Goal: Transaction & Acquisition: Purchase product/service

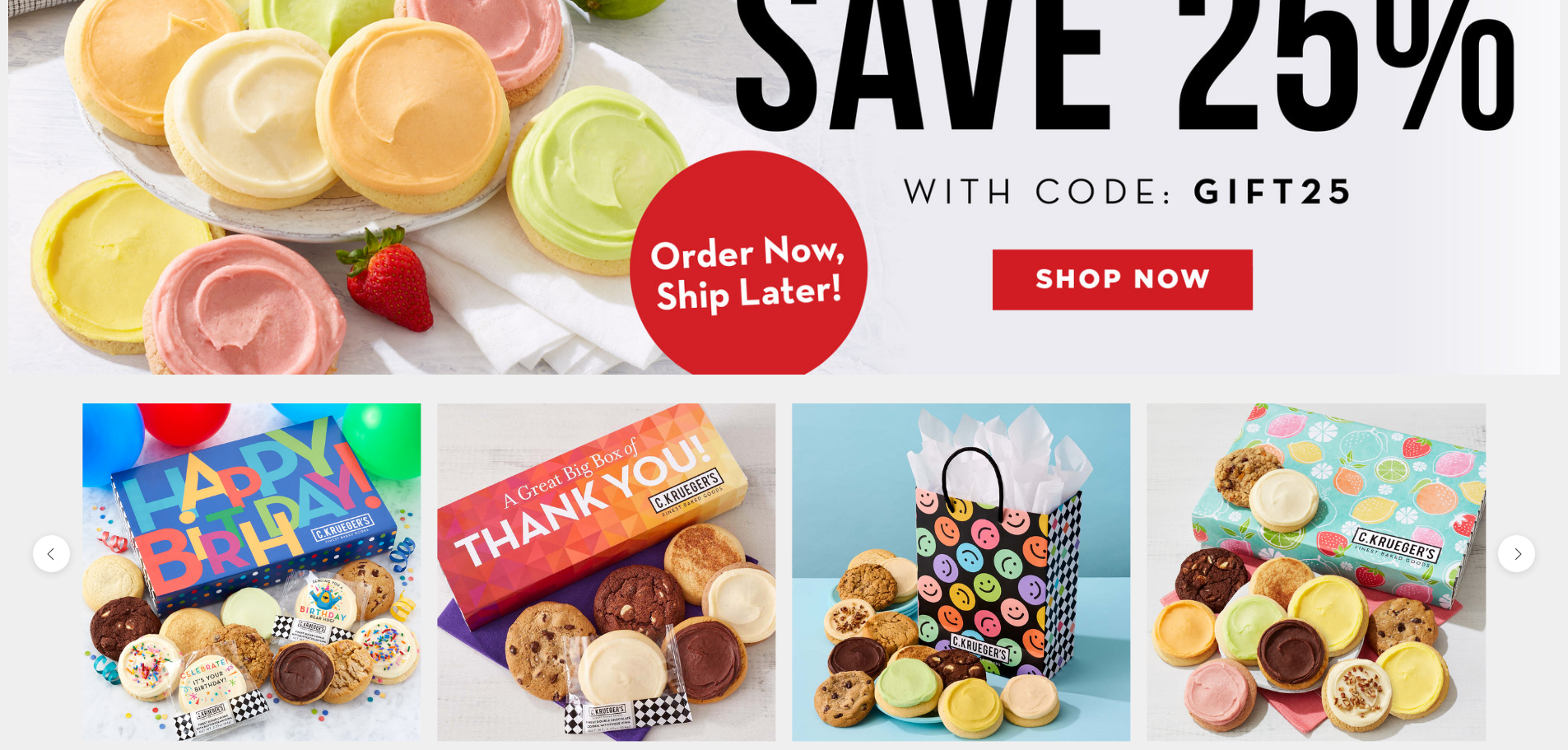
scroll to position [658, 0]
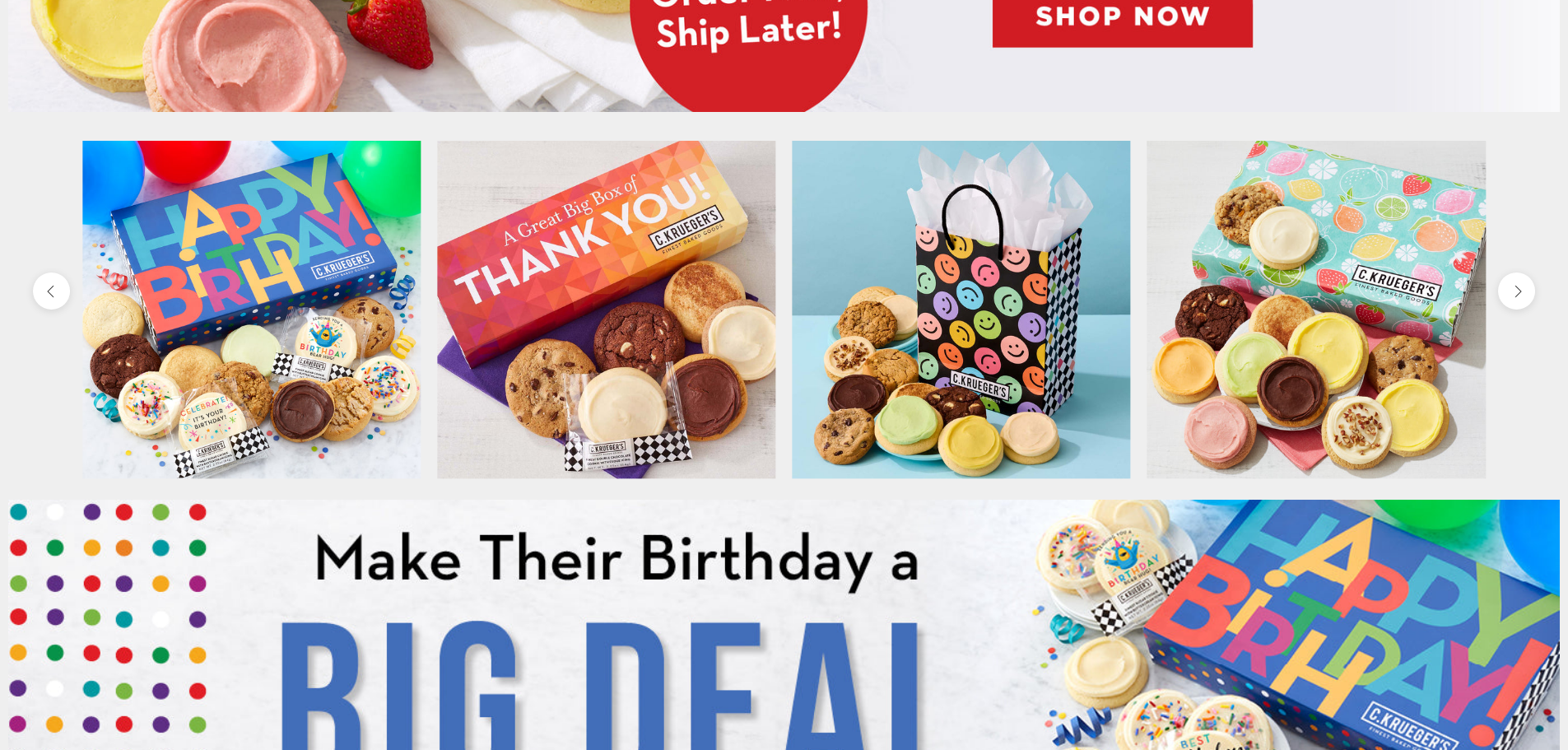
click at [659, 271] on img at bounding box center [607, 310] width 338 height 338
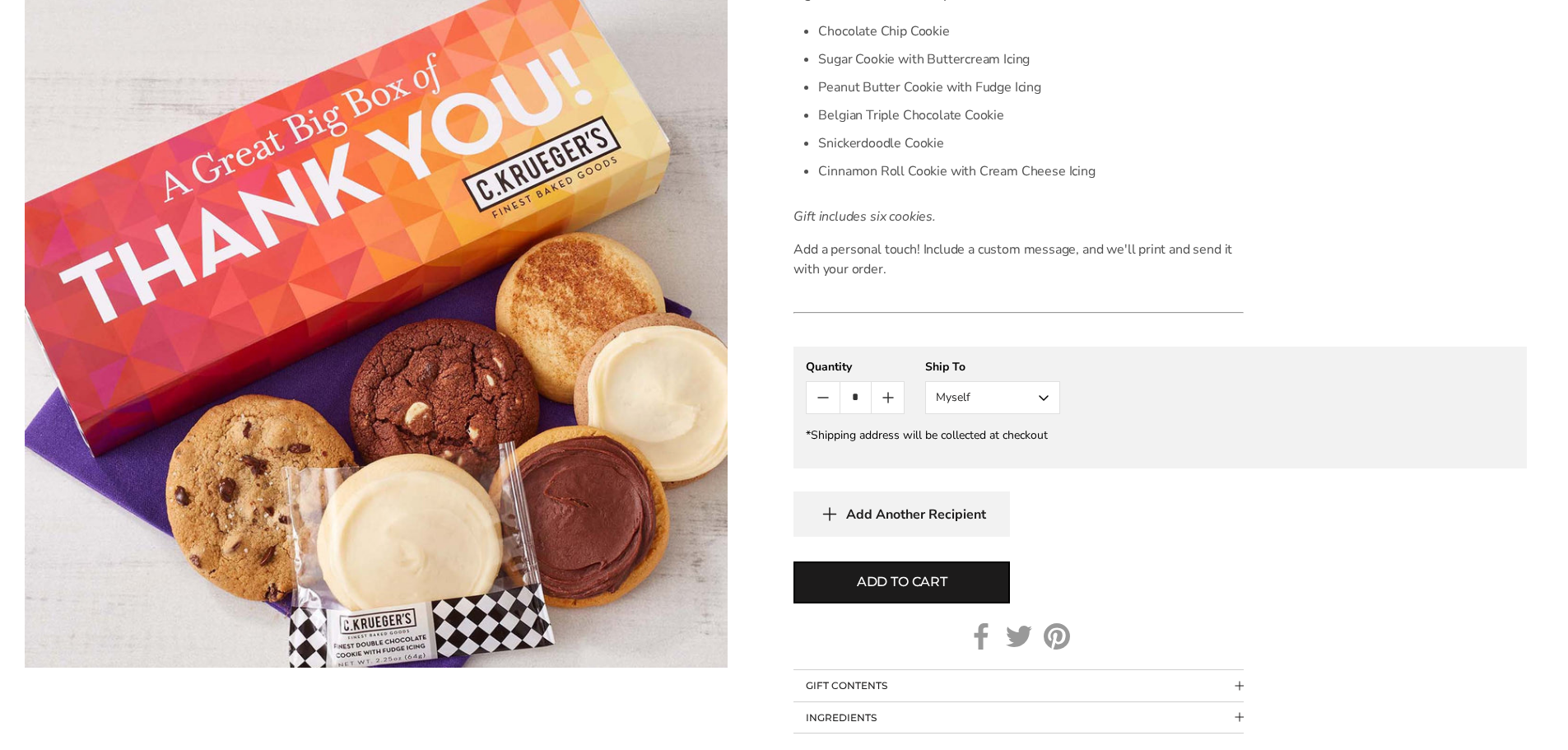
scroll to position [576, 0]
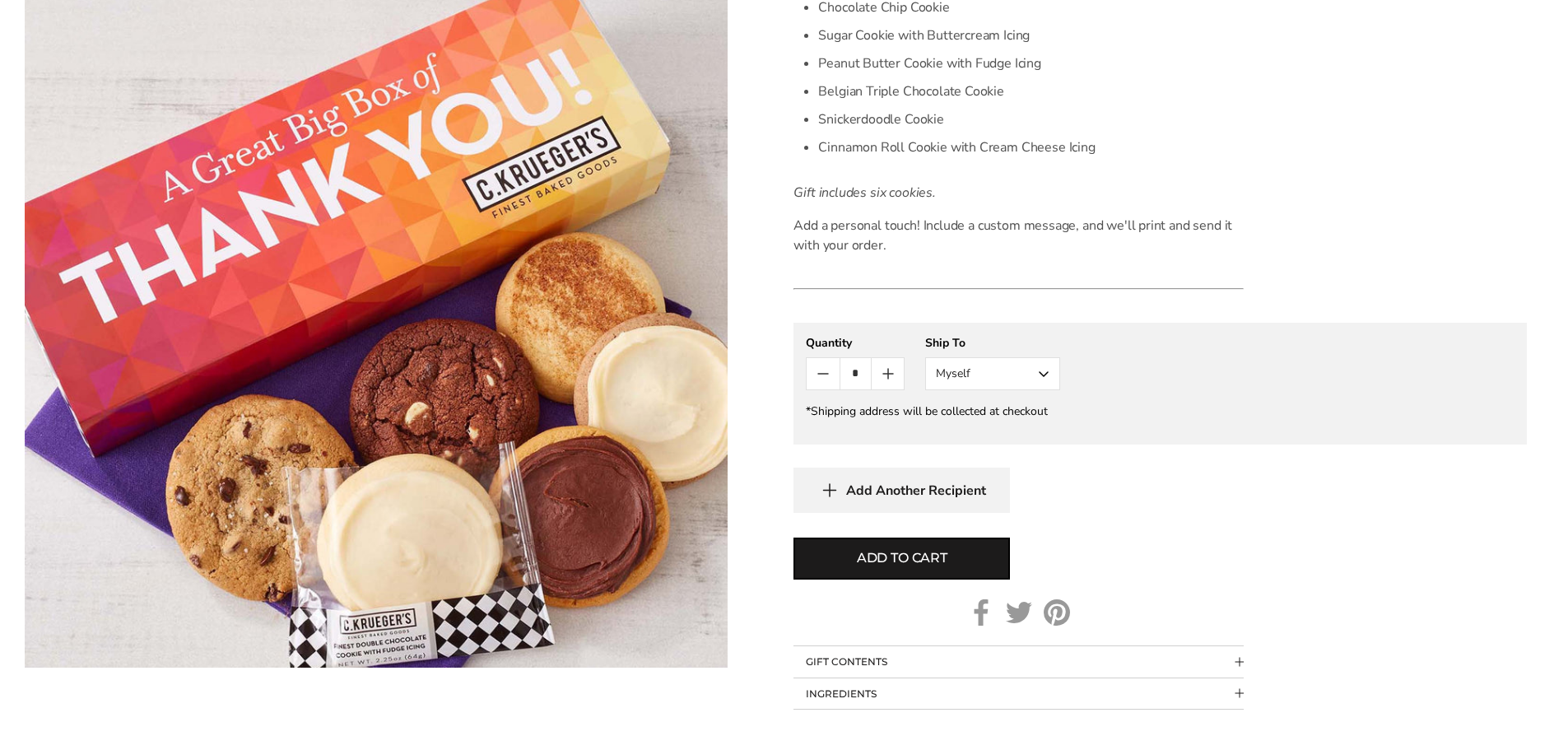
click at [946, 390] on gfm-form "**********" at bounding box center [1160, 383] width 733 height 122
click at [974, 372] on button "Myself" at bounding box center [993, 374] width 135 height 33
click at [1310, 414] on div "*Shipping address will be collected at checkout" at bounding box center [1160, 411] width 709 height 16
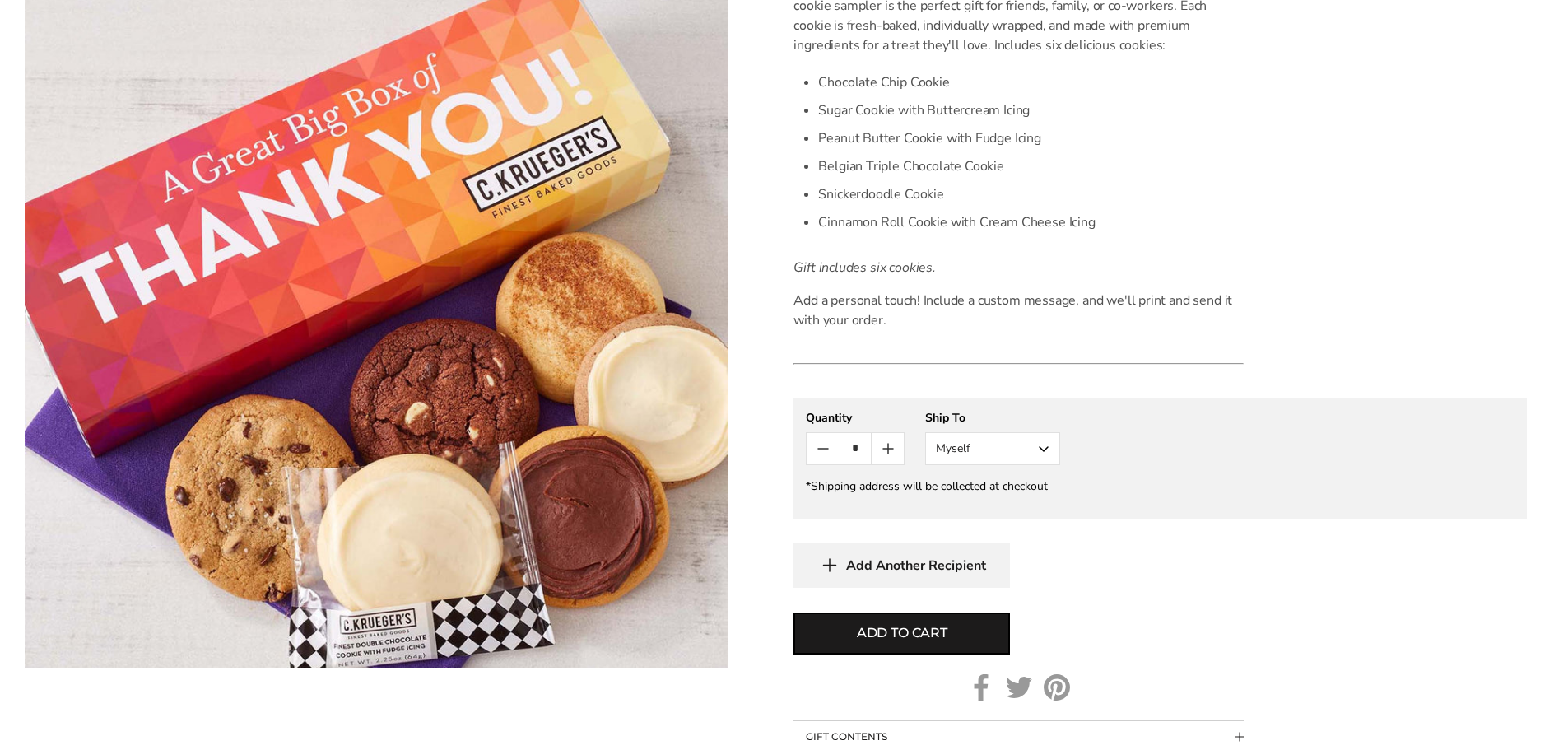
scroll to position [83, 0]
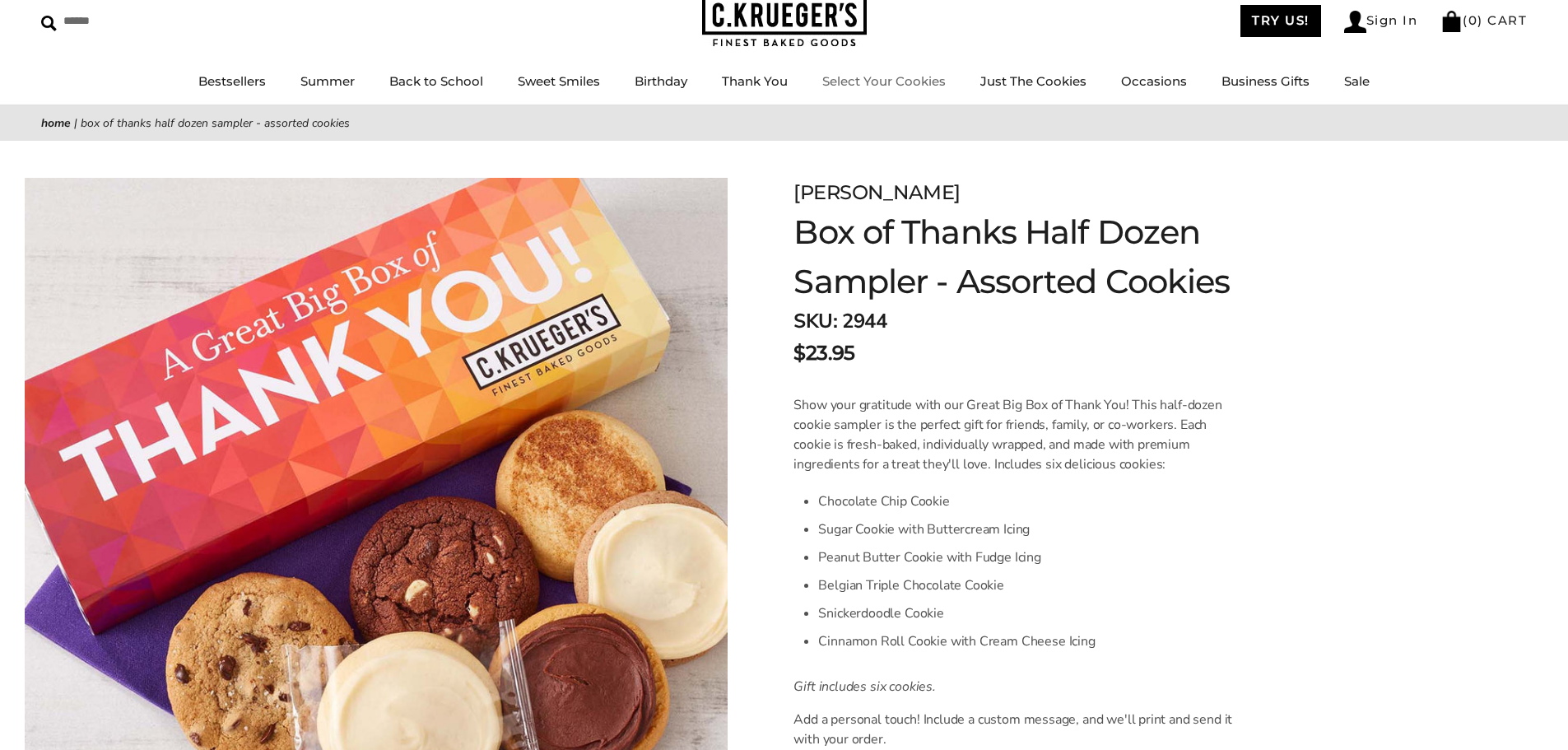
click at [902, 85] on link "Select Your Cookies" at bounding box center [884, 81] width 123 height 16
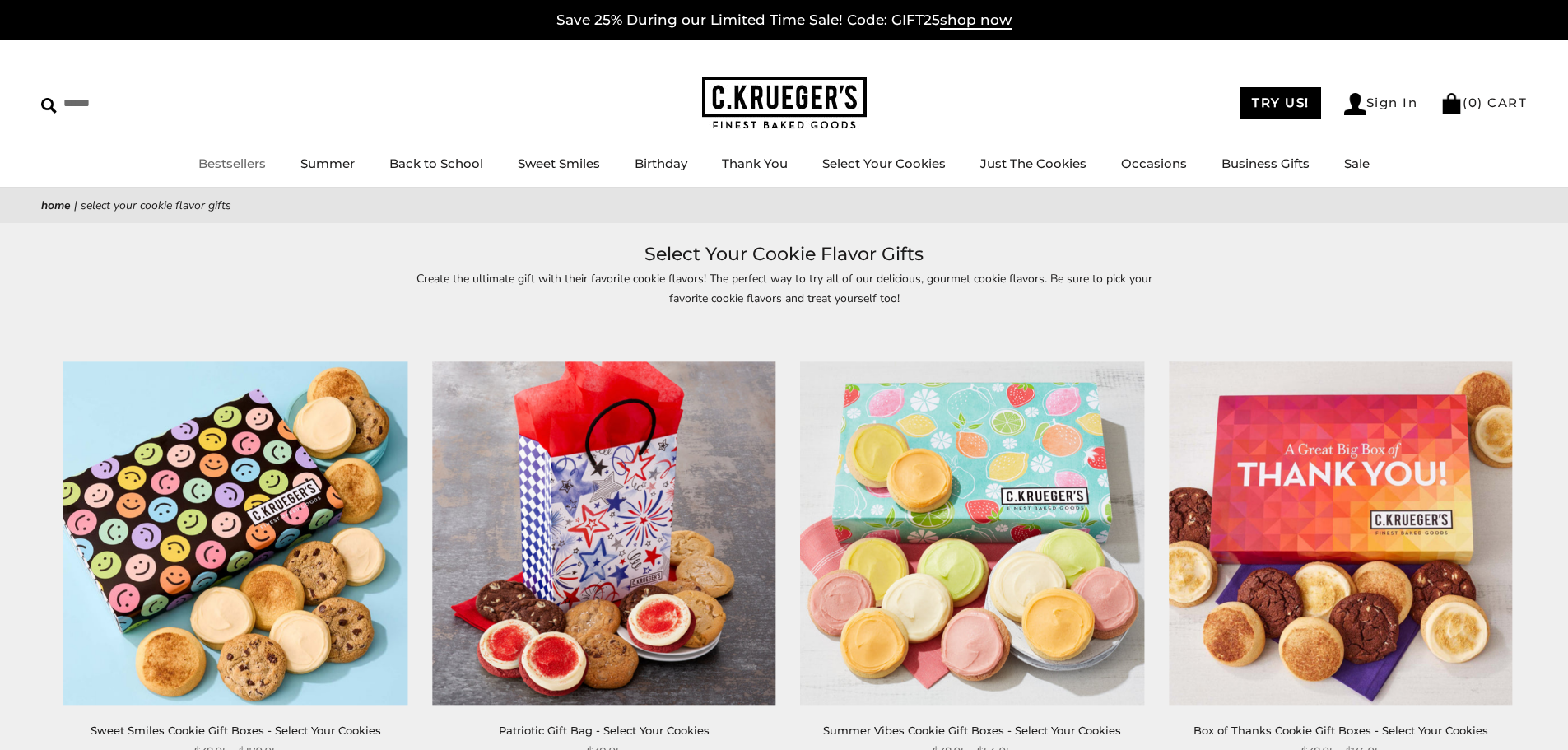
click at [247, 164] on link "Bestsellers" at bounding box center [232, 163] width 67 height 16
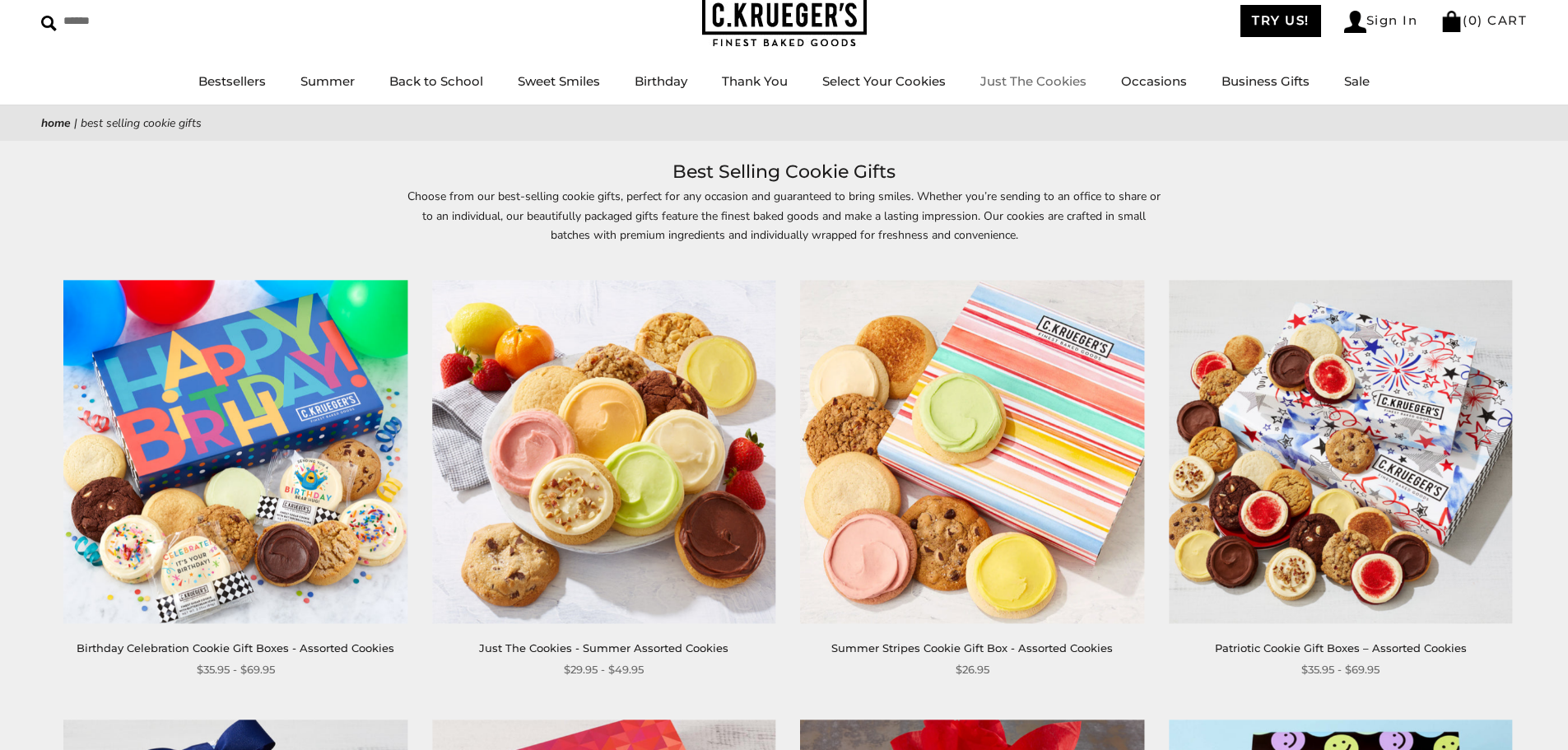
click at [1025, 85] on link "Just The Cookies" at bounding box center [1034, 81] width 107 height 16
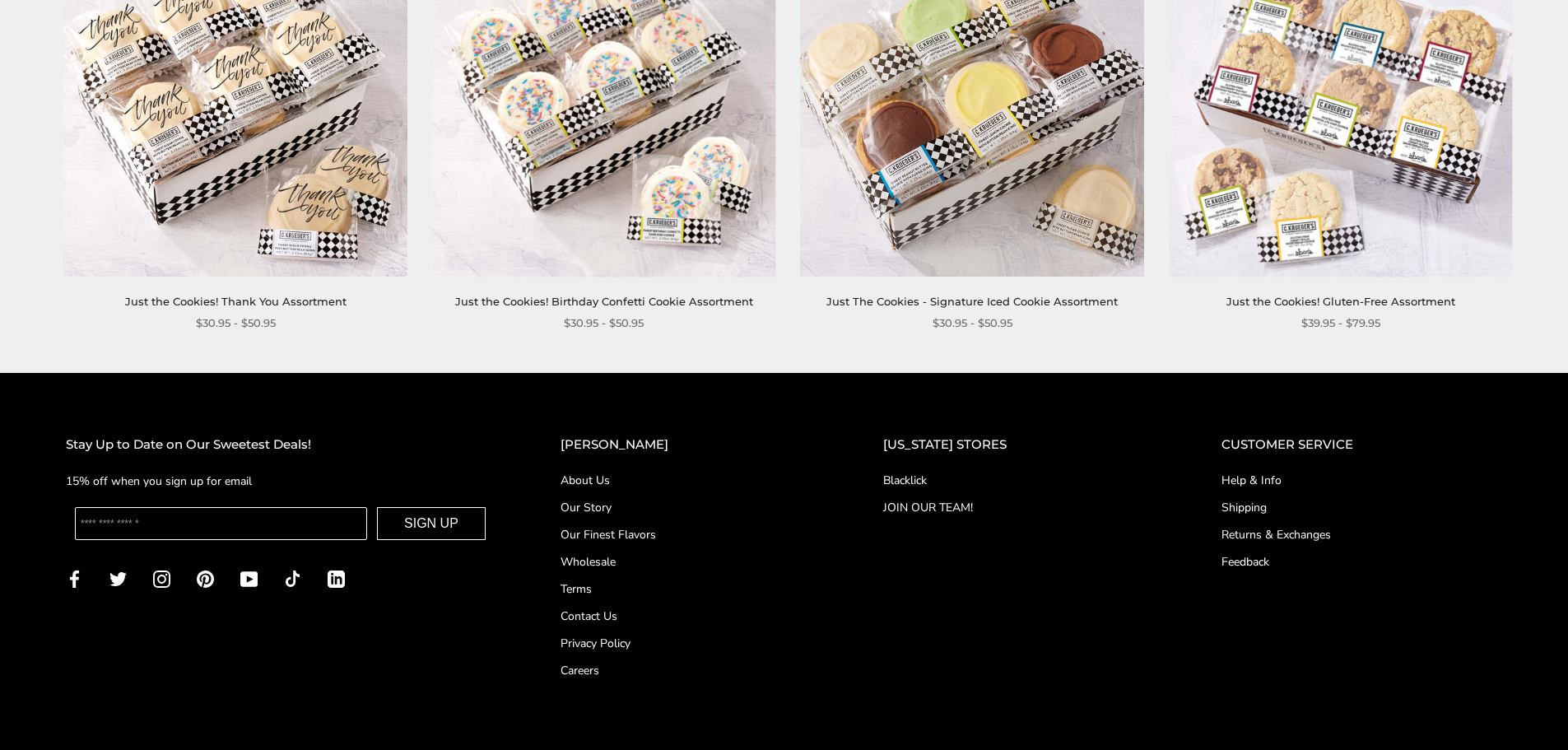
scroll to position [1317, 0]
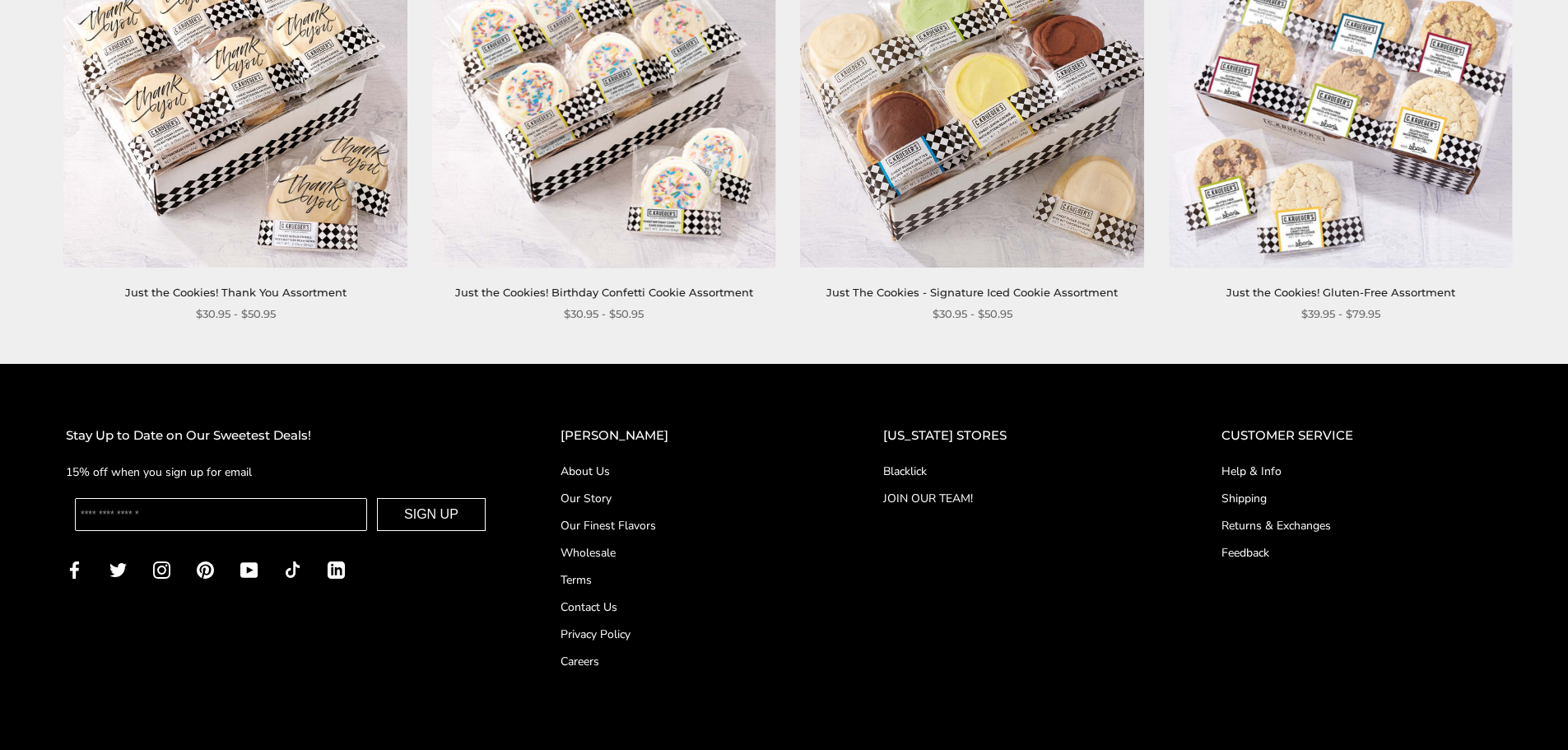
click at [288, 287] on link "Just the Cookies! Thank You Assortment" at bounding box center [235, 292] width 222 height 13
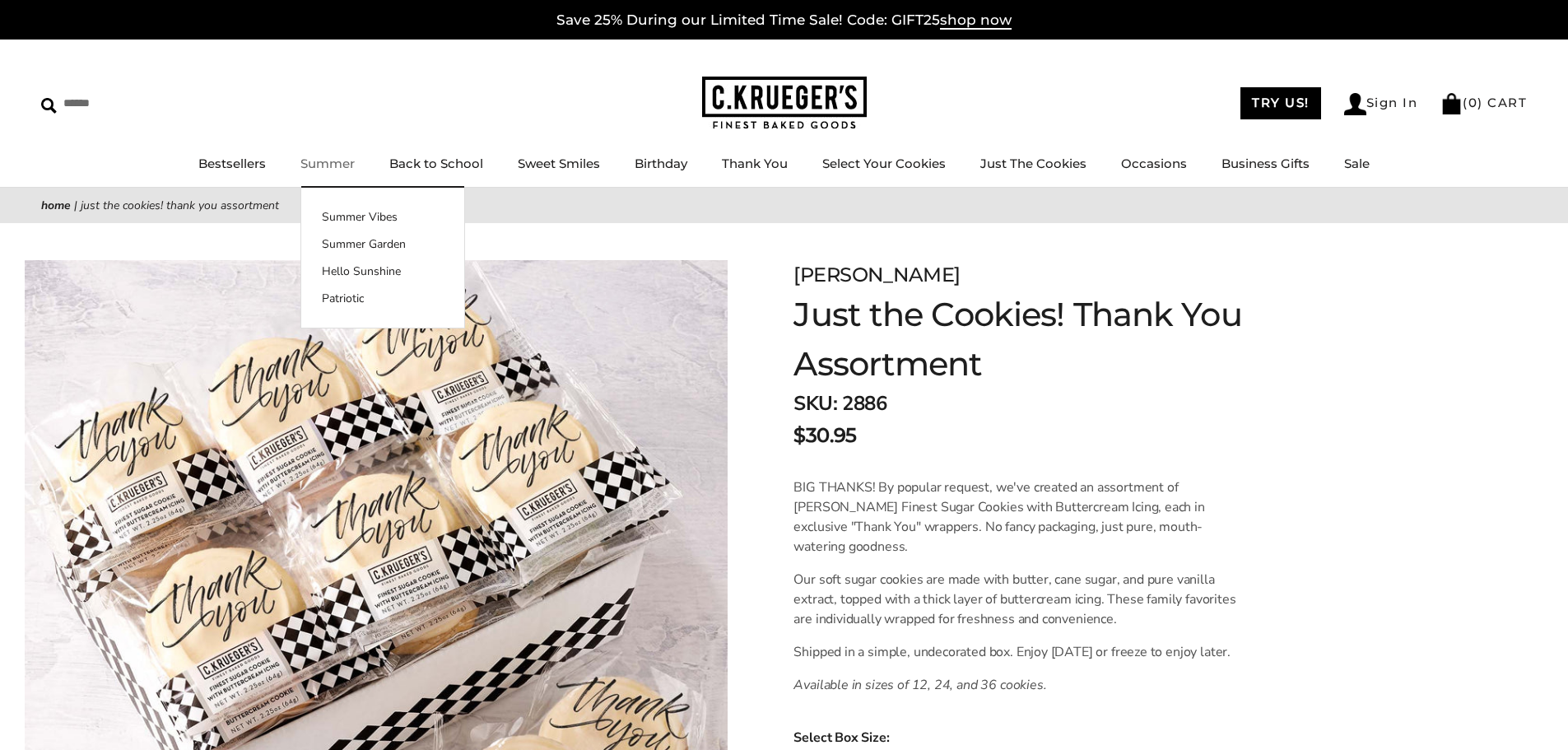
click at [314, 161] on link "Summer" at bounding box center [327, 163] width 54 height 16
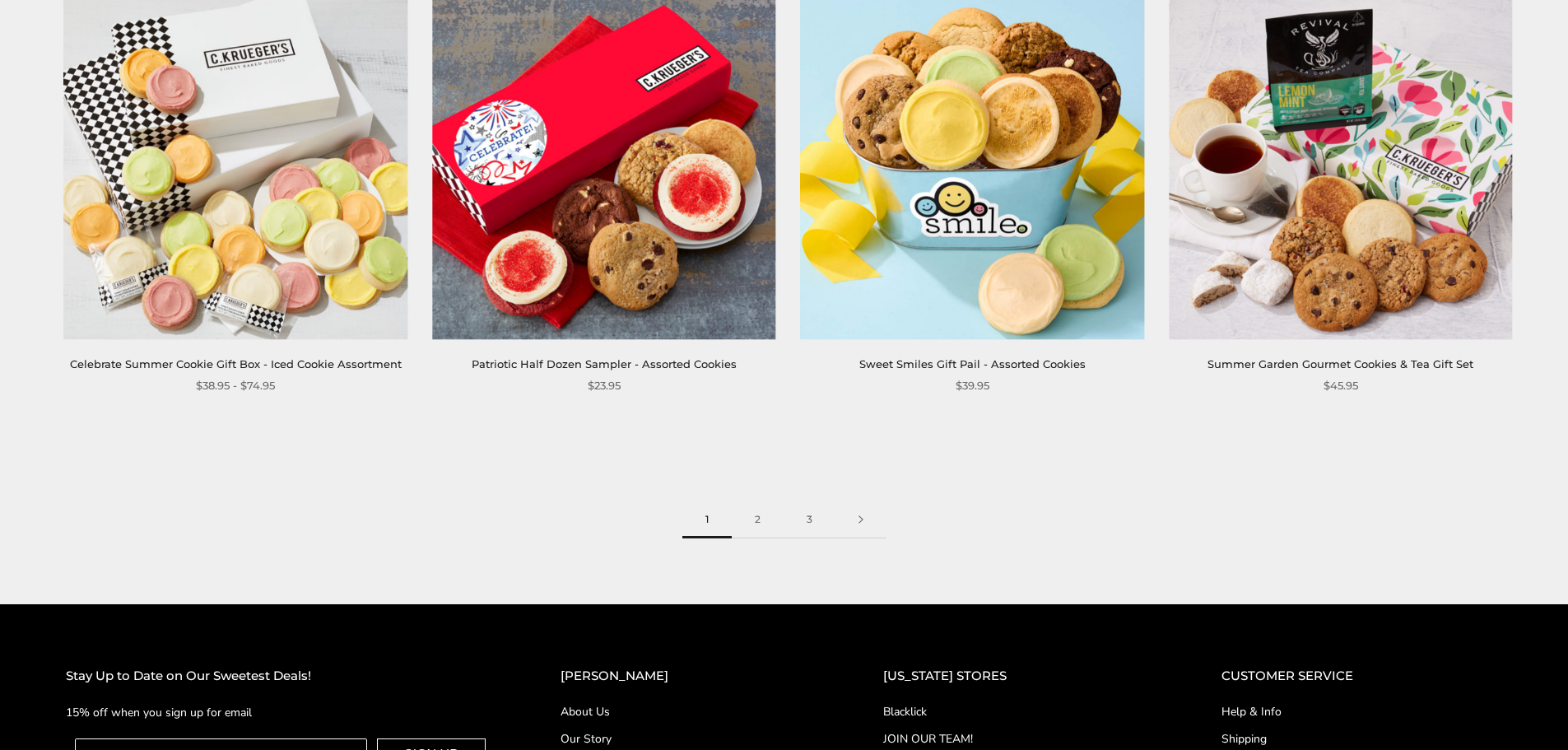
scroll to position [2819, 0]
